Goal: Task Accomplishment & Management: Use online tool/utility

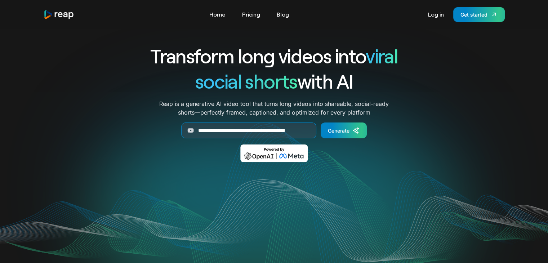
scroll to position [0, 8]
type input "**********"
click at [331, 128] on div "Generate" at bounding box center [339, 131] width 22 height 8
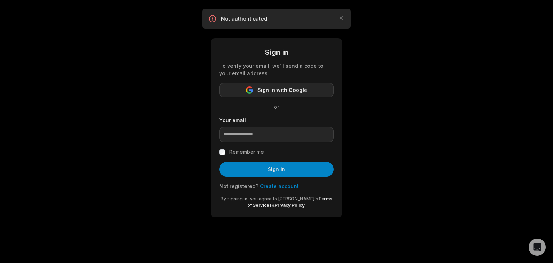
click at [297, 93] on span "Sign in with Google" at bounding box center [283, 90] width 50 height 9
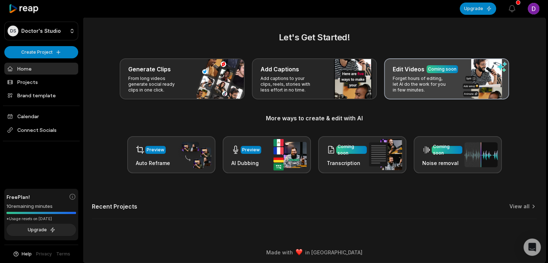
click at [432, 86] on p "Forget hours of editing, let AI do the work for you in few minutes." at bounding box center [421, 84] width 56 height 17
click at [403, 61] on div "Edit Videos Coming soon Forget hours of editing, let AI do the work for you in …" at bounding box center [446, 78] width 125 height 41
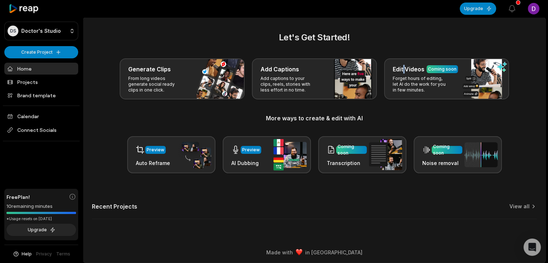
scroll to position [2, 0]
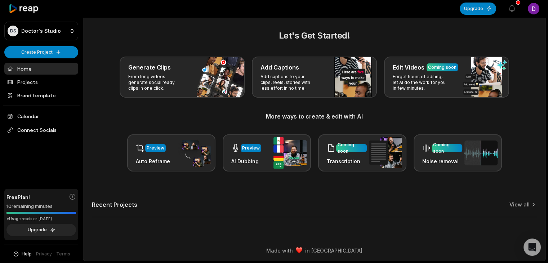
click at [399, 182] on div "Let's Get Started! Generate Clips From long videos generate social ready clips …" at bounding box center [314, 127] width 462 height 197
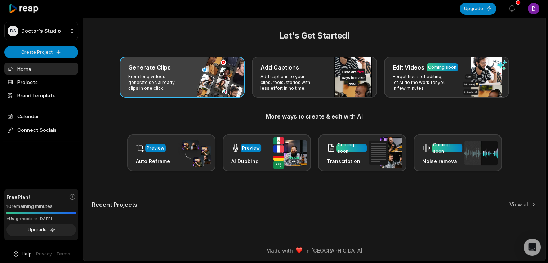
click at [208, 90] on div "Generate Clips From long videos generate social ready clips in one click." at bounding box center [182, 77] width 125 height 41
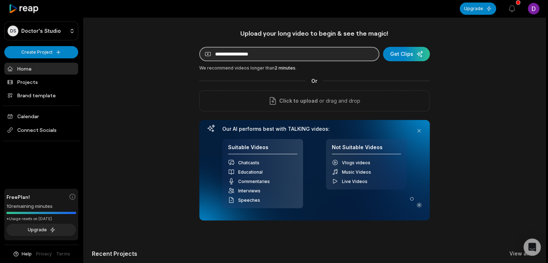
click at [262, 57] on input at bounding box center [289, 54] width 180 height 14
paste input "**********"
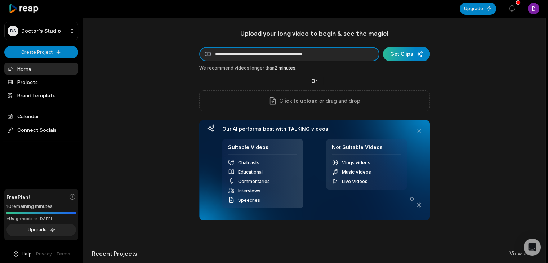
type input "**********"
click at [403, 56] on div "submit" at bounding box center [406, 54] width 47 height 14
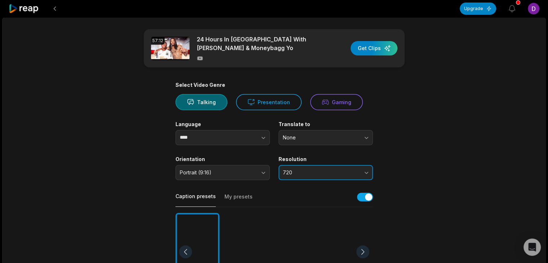
click at [356, 170] on span "720" at bounding box center [321, 172] width 76 height 6
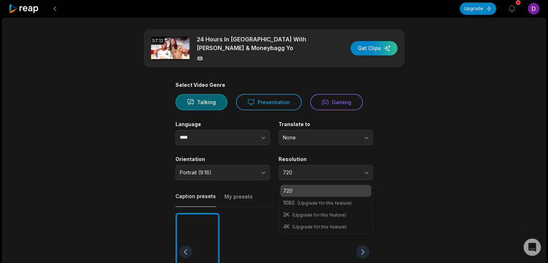
click at [352, 188] on p "720" at bounding box center [325, 191] width 85 height 8
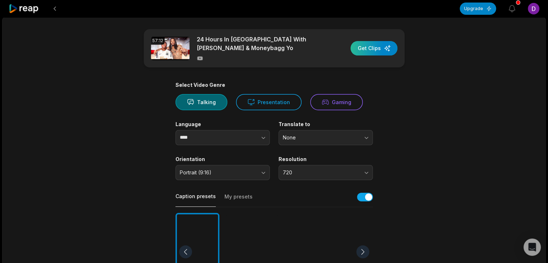
click at [376, 44] on div "button" at bounding box center [373, 48] width 47 height 14
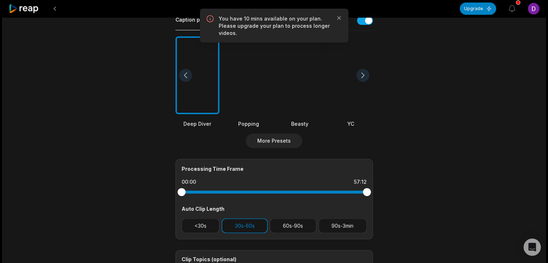
scroll to position [196, 0]
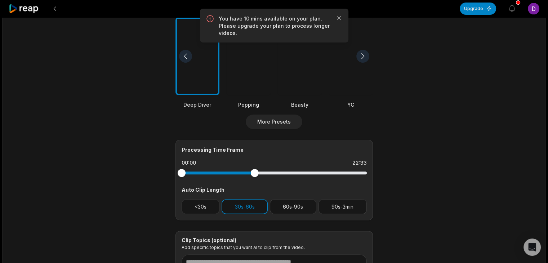
drag, startPoint x: 368, startPoint y: 170, endPoint x: 255, endPoint y: 182, distance: 113.7
click at [255, 182] on div "Processing Time Frame 00:00 22:33 Auto Clip Length <30s 30s-60s 60s-90s 90s-3min" at bounding box center [273, 180] width 197 height 80
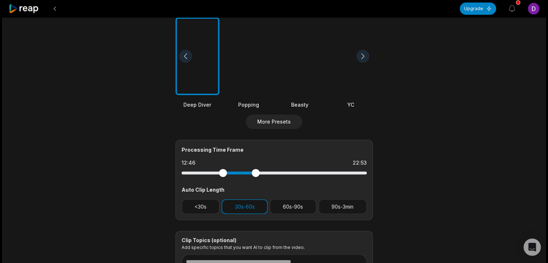
drag, startPoint x: 180, startPoint y: 172, endPoint x: 223, endPoint y: 173, distance: 42.9
click at [223, 173] on div at bounding box center [223, 173] width 8 height 8
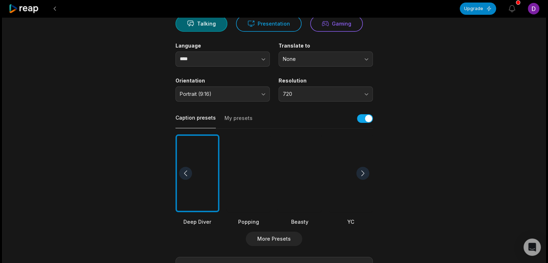
scroll to position [0, 0]
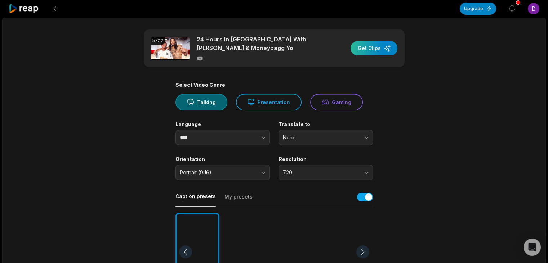
click at [370, 50] on div "button" at bounding box center [373, 48] width 47 height 14
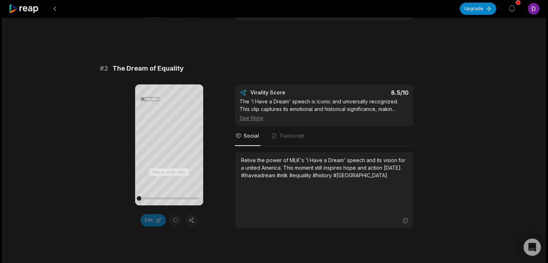
scroll to position [294, 0]
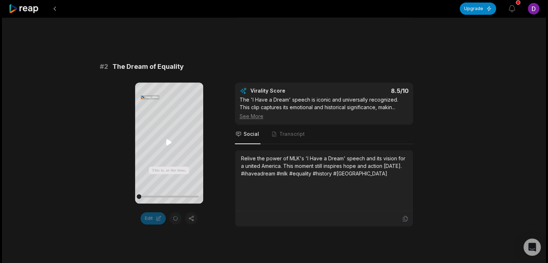
click at [167, 145] on icon at bounding box center [168, 142] width 5 height 6
click at [167, 145] on icon at bounding box center [169, 142] width 9 height 9
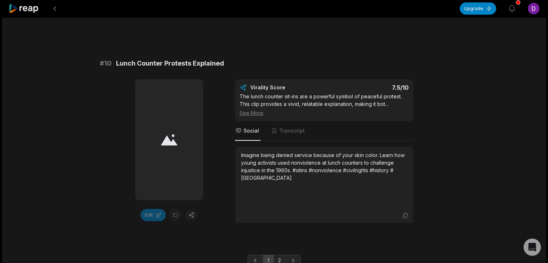
scroll to position [2012, 0]
